Goal: Transaction & Acquisition: Download file/media

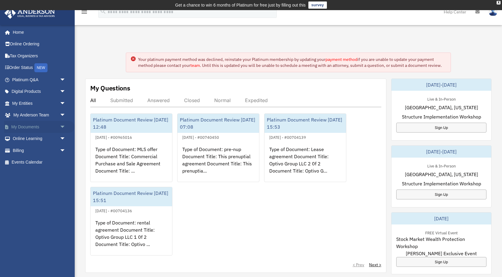
click at [39, 127] on link "My Documents arrow_drop_down" at bounding box center [39, 127] width 71 height 12
click at [62, 127] on span "arrow_drop_down" at bounding box center [66, 127] width 12 height 12
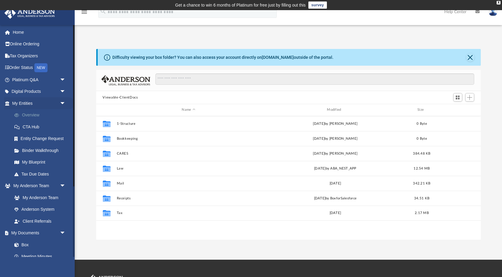
scroll to position [136, 385]
click at [62, 104] on span "arrow_drop_down" at bounding box center [66, 103] width 12 height 12
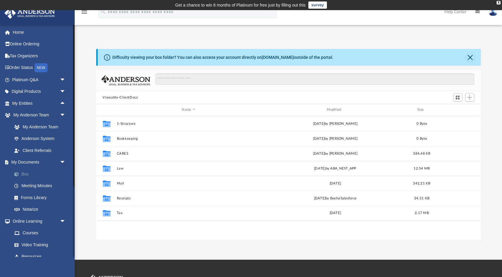
click at [30, 174] on link "Box" at bounding box center [41, 174] width 66 height 12
click at [57, 122] on link "My Anderson Team" at bounding box center [41, 127] width 66 height 12
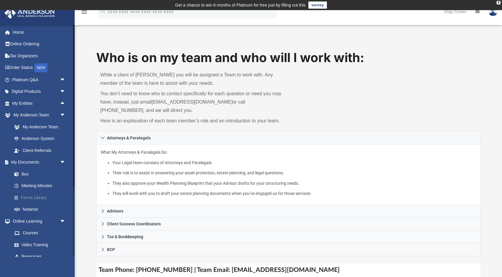
click at [44, 198] on link "Forms Library" at bounding box center [41, 198] width 66 height 12
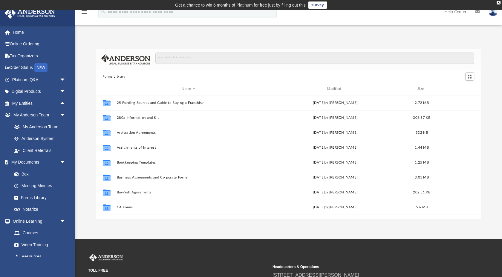
scroll to position [136, 385]
click at [182, 58] on input "Search files and folders" at bounding box center [314, 58] width 319 height 11
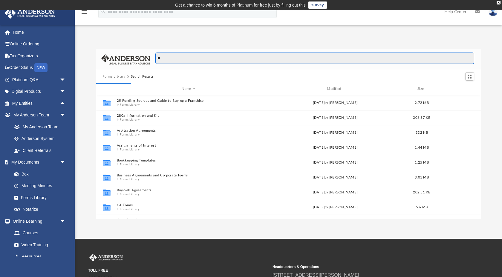
type input "*"
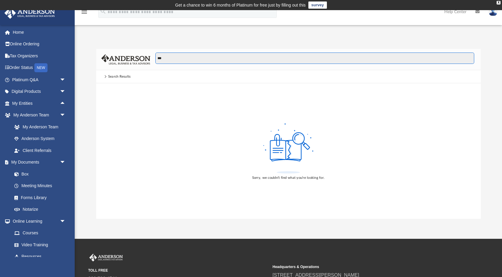
click at [173, 58] on input "***" at bounding box center [314, 58] width 319 height 11
type input "**********"
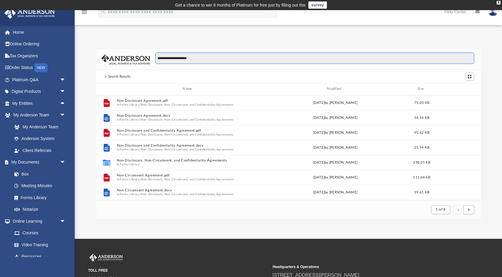
scroll to position [117, 385]
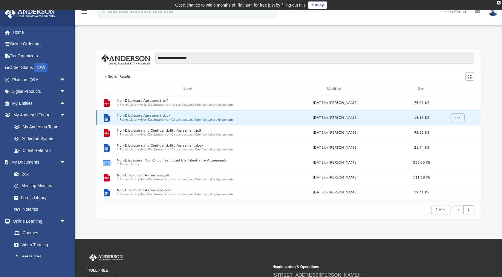
click at [171, 116] on button "Non-Disclosure Agreement.docx" at bounding box center [189, 116] width 144 height 4
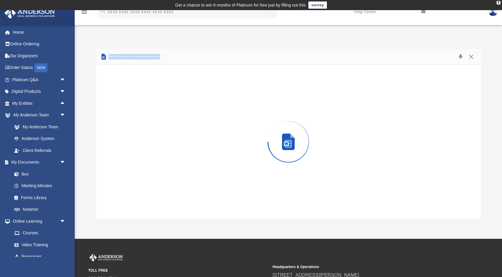
click at [171, 116] on div "Preview" at bounding box center [288, 142] width 385 height 154
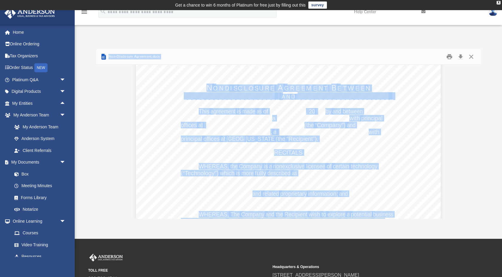
scroll to position [0, 0]
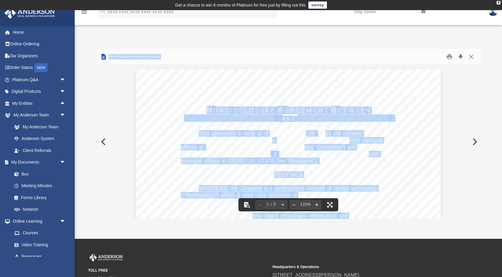
click at [461, 54] on button "Download" at bounding box center [460, 56] width 11 height 9
click at [492, 13] on img at bounding box center [493, 11] width 9 height 9
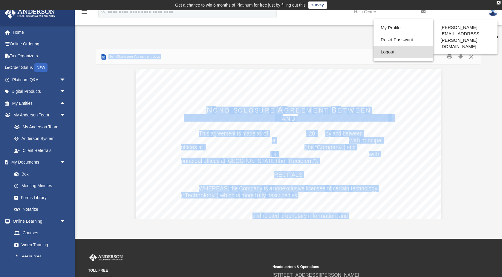
click at [384, 51] on link "Logout" at bounding box center [403, 52] width 60 height 12
